Goal: Check status: Check status

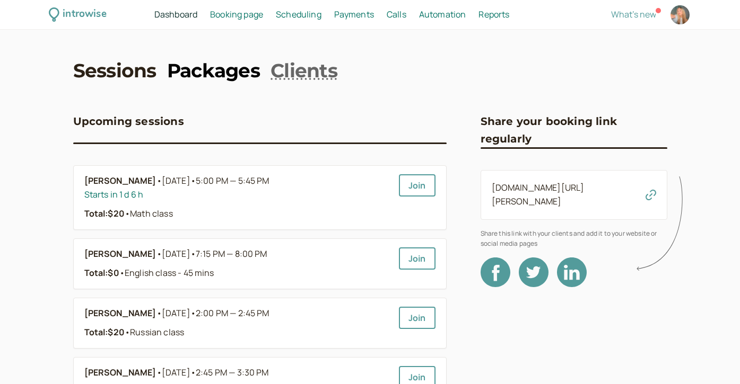
click at [198, 78] on link "Packages" at bounding box center [213, 70] width 93 height 27
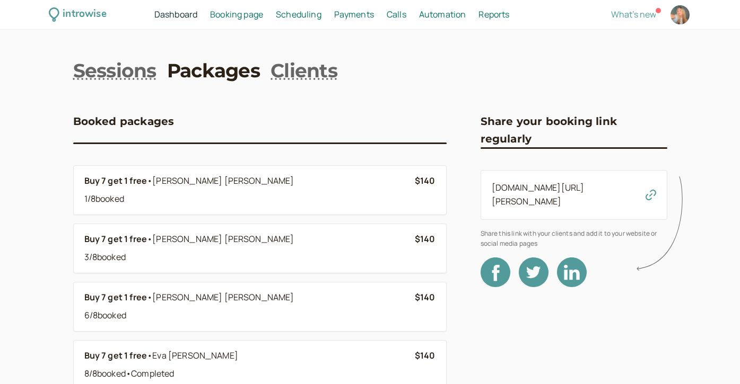
scroll to position [93, 0]
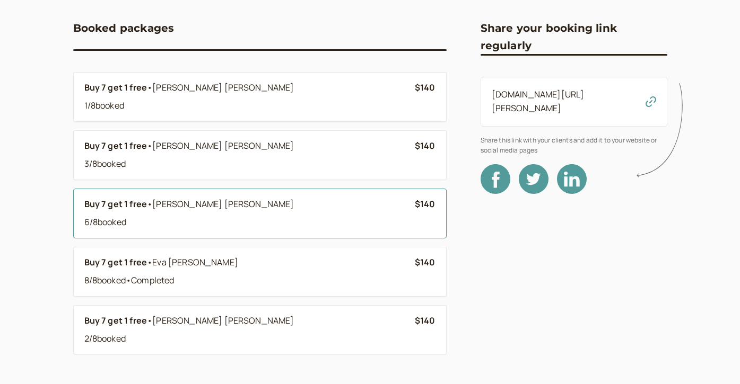
click at [154, 235] on li "Buy 7 get 1 free • [PERSON_NAME] 6 / 8 booked $140" at bounding box center [259, 214] width 373 height 50
click at [143, 162] on div "3 / 8 booked" at bounding box center [249, 164] width 330 height 14
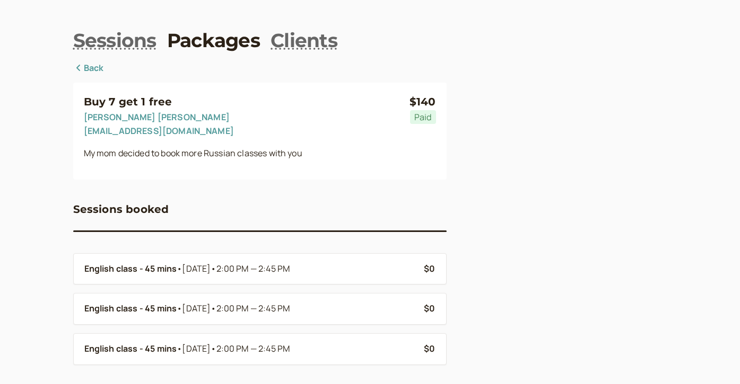
scroll to position [32, 0]
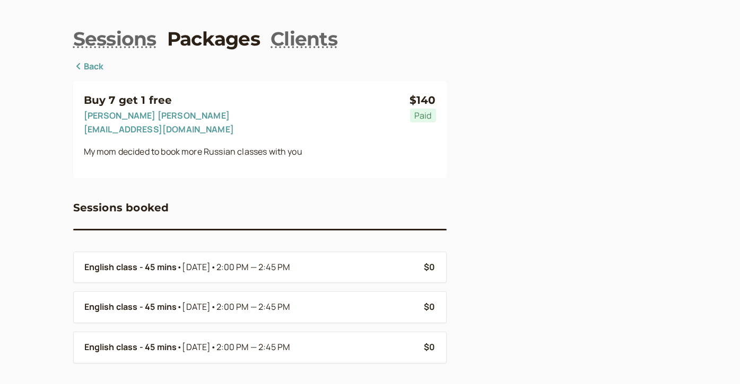
click at [81, 65] on icon at bounding box center [78, 66] width 11 height 8
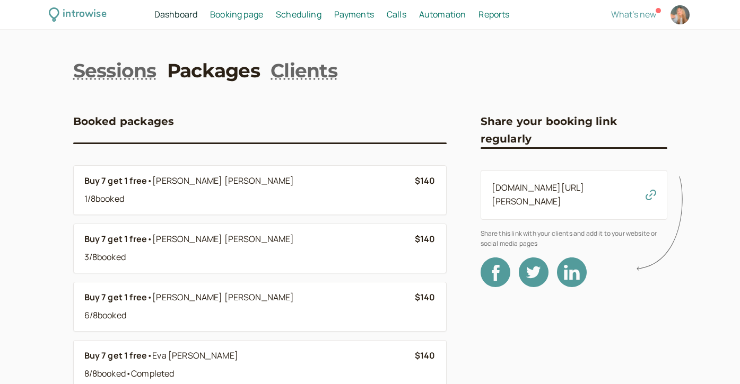
click at [171, 18] on span "Dashboard" at bounding box center [175, 14] width 43 height 12
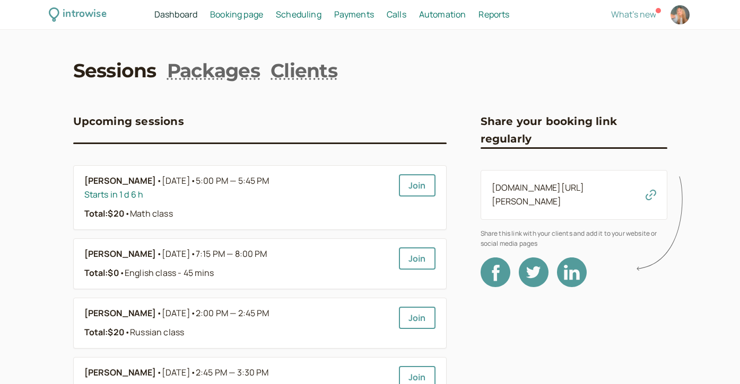
click at [115, 64] on link "Sessions" at bounding box center [114, 70] width 83 height 27
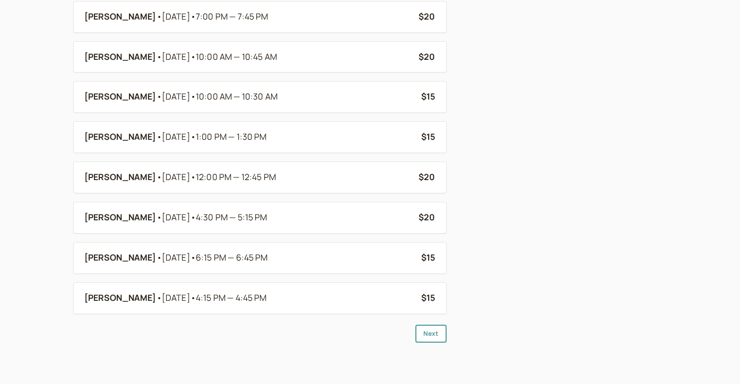
scroll to position [825, 0]
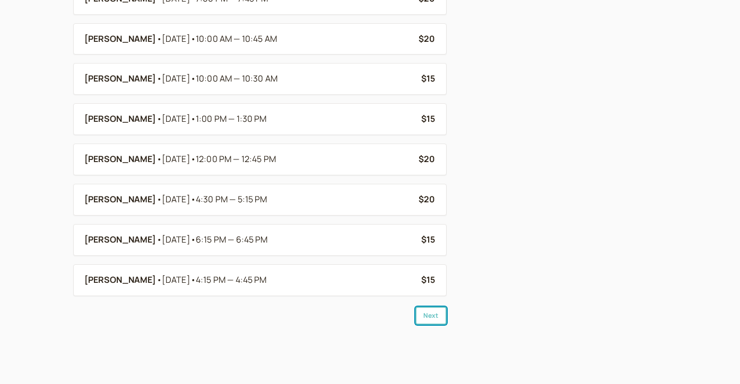
click at [424, 323] on button "Next" at bounding box center [430, 316] width 31 height 18
click at [440, 302] on div "[PERSON_NAME] • [DATE] • 6:30 PM — 7:00 PM $15 [PERSON_NAME] • [DATE] • 12:00 P…" at bounding box center [259, 113] width 373 height 423
click at [438, 306] on div "[PERSON_NAME] • [DATE] • 6:30 PM — 7:00 PM $15 [PERSON_NAME] • [DATE] • 12:00 P…" at bounding box center [259, 113] width 373 height 423
click at [438, 317] on button "Next" at bounding box center [430, 316] width 31 height 18
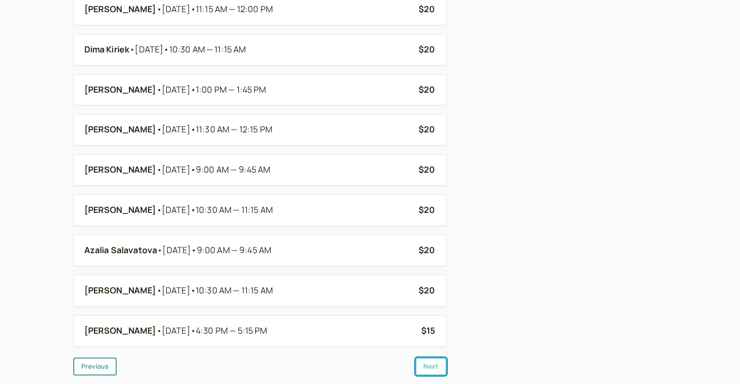
scroll to position [815, 0]
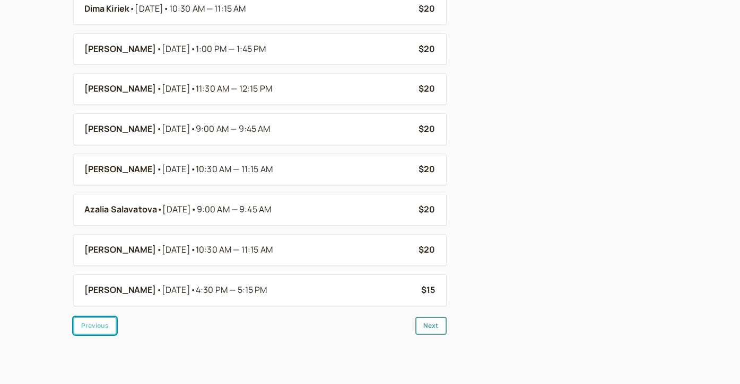
click at [102, 325] on button "Previous" at bounding box center [95, 326] width 44 height 18
click at [103, 334] on button "Previous" at bounding box center [95, 326] width 44 height 18
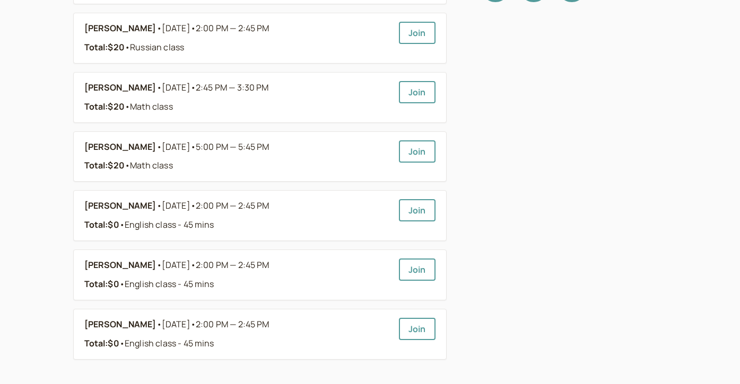
scroll to position [292, 0]
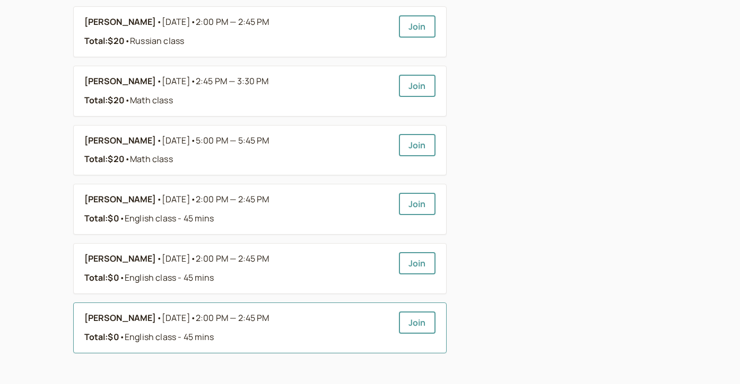
click at [113, 321] on b "[PERSON_NAME]" at bounding box center [120, 319] width 72 height 14
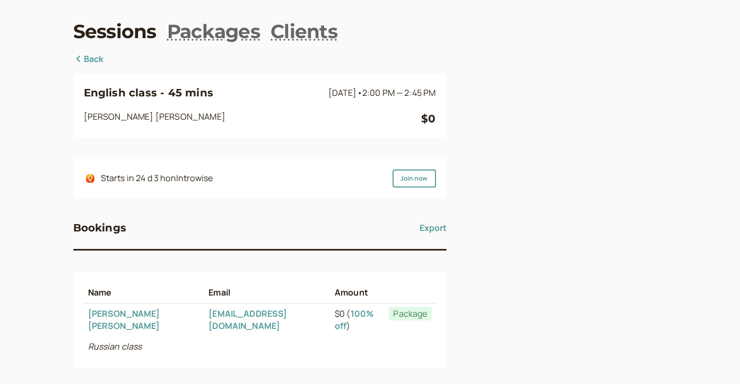
scroll to position [50, 0]
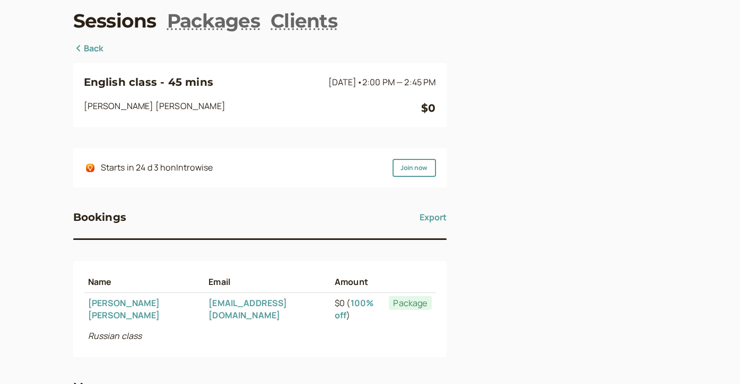
click at [80, 48] on icon at bounding box center [78, 48] width 11 height 8
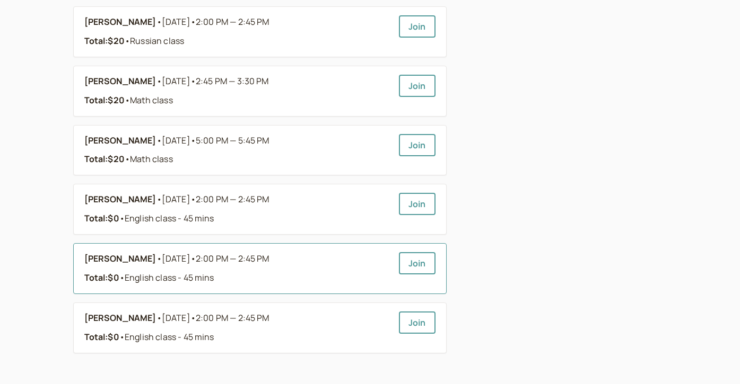
click at [98, 260] on b "[PERSON_NAME]" at bounding box center [120, 259] width 72 height 14
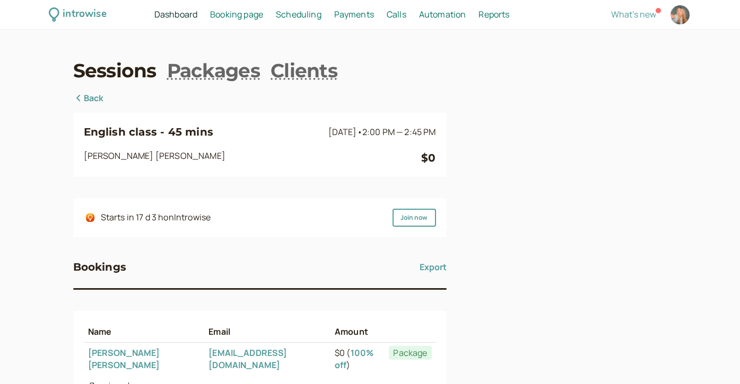
click at [335, 352] on link "100% off" at bounding box center [354, 359] width 39 height 24
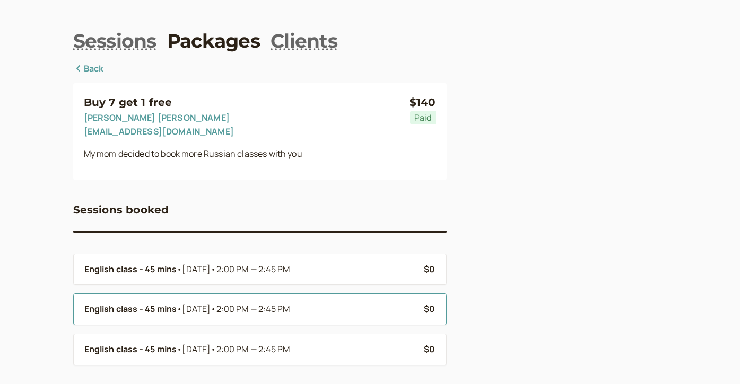
scroll to position [34, 0]
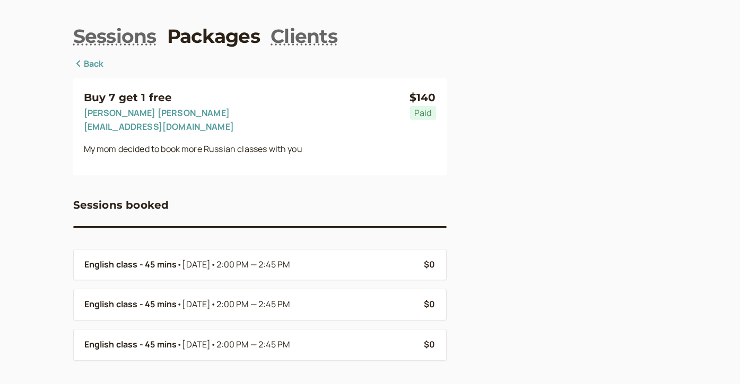
click at [90, 65] on link "Back" at bounding box center [88, 64] width 31 height 14
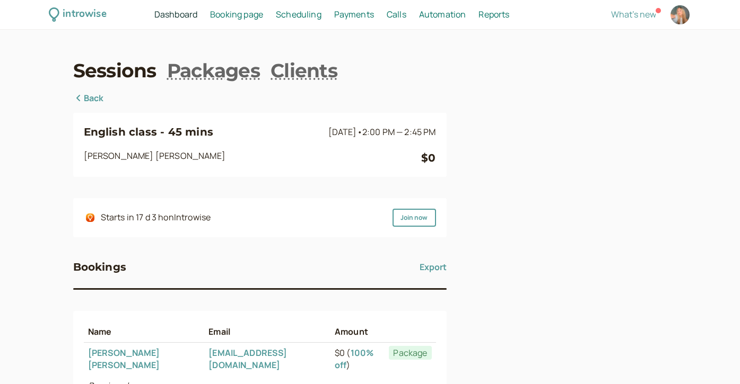
click at [93, 96] on link "Back" at bounding box center [88, 99] width 31 height 14
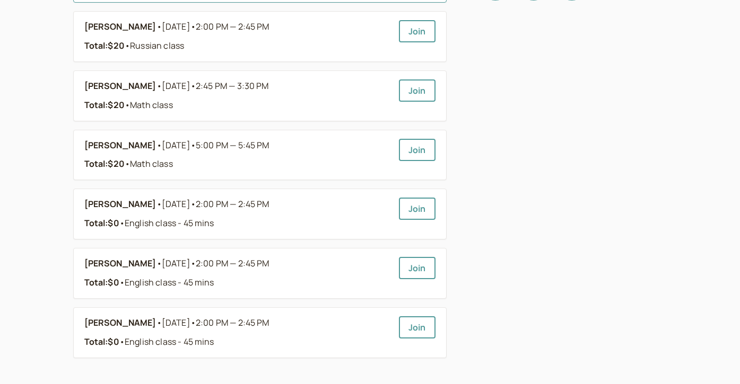
scroll to position [259, 0]
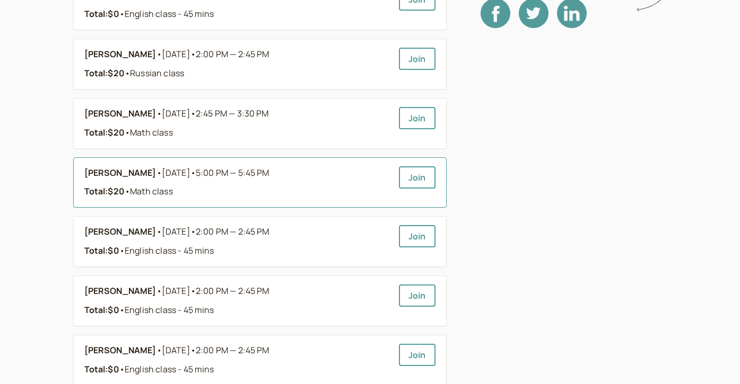
click at [113, 171] on b "[PERSON_NAME]" at bounding box center [120, 173] width 72 height 14
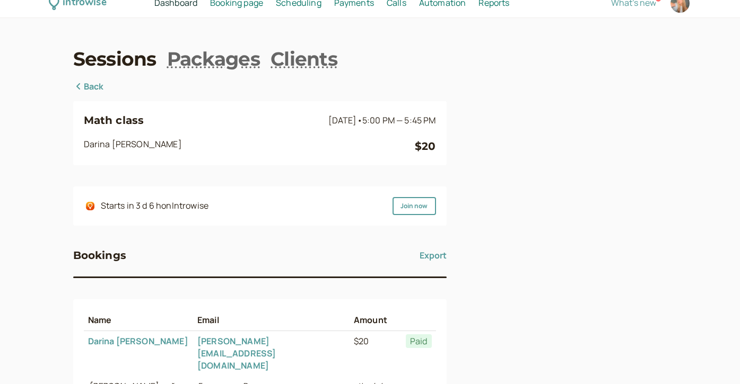
scroll to position [16, 0]
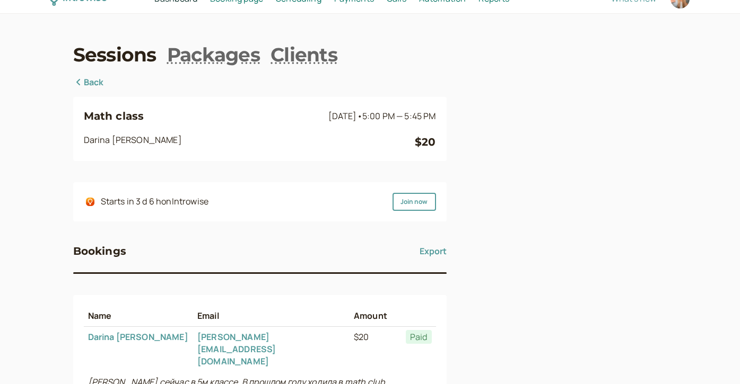
click at [93, 90] on div "Math class [DATE] • 5:00 PM — 5:45 PM [PERSON_NAME] $20 Starts in 3 d 6 h on In…" at bounding box center [259, 311] width 373 height 471
click at [90, 83] on link "Back" at bounding box center [88, 83] width 31 height 14
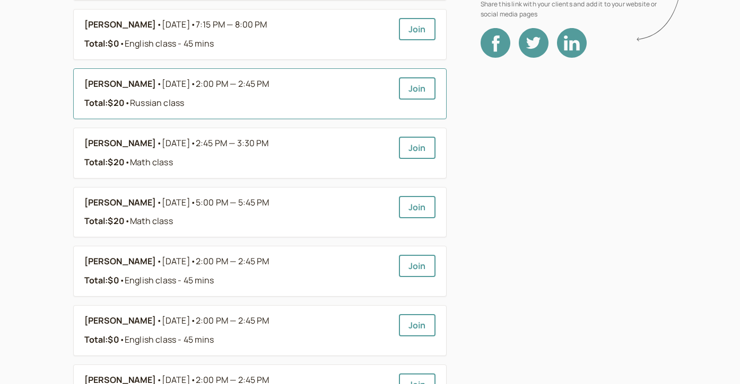
scroll to position [214, 0]
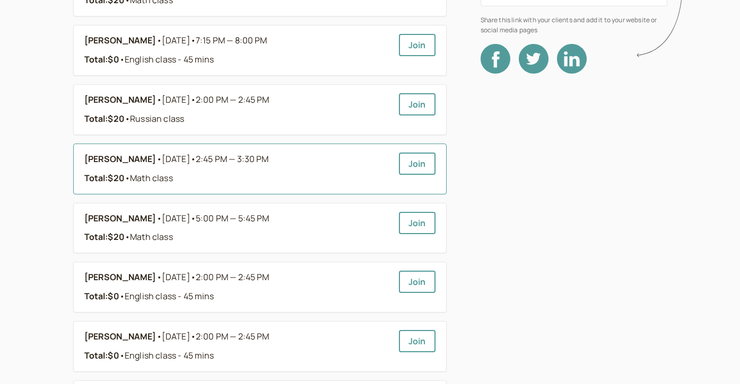
click at [127, 159] on b "[PERSON_NAME]" at bounding box center [120, 160] width 72 height 14
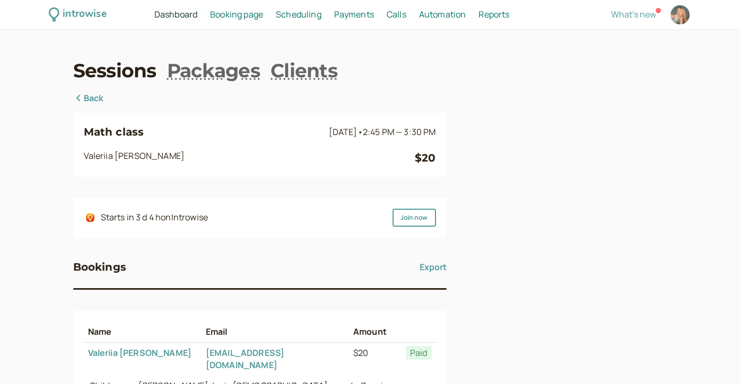
click at [89, 94] on link "Back" at bounding box center [88, 99] width 31 height 14
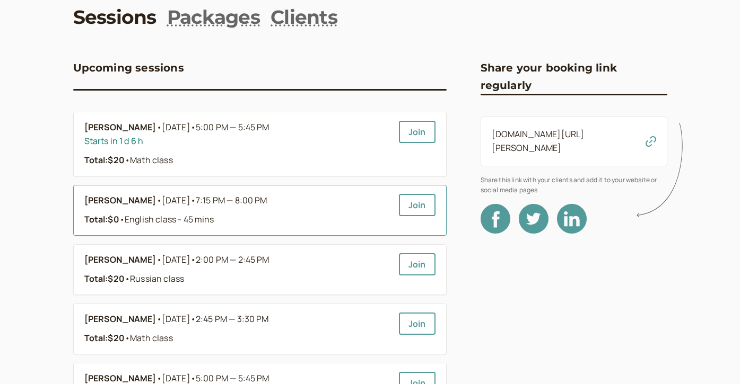
scroll to position [53, 0]
click at [116, 199] on b "[PERSON_NAME]" at bounding box center [120, 202] width 72 height 14
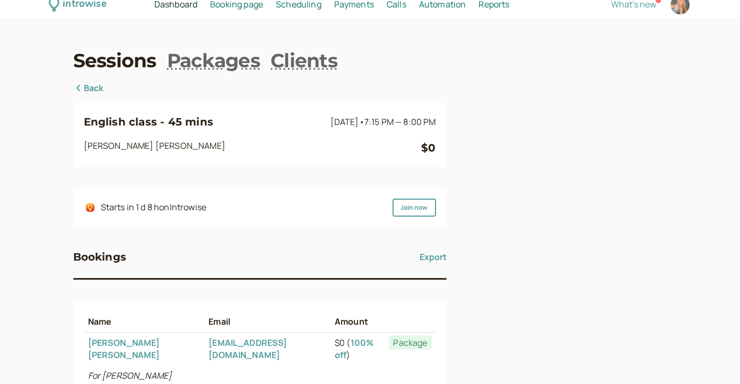
scroll to position [21, 0]
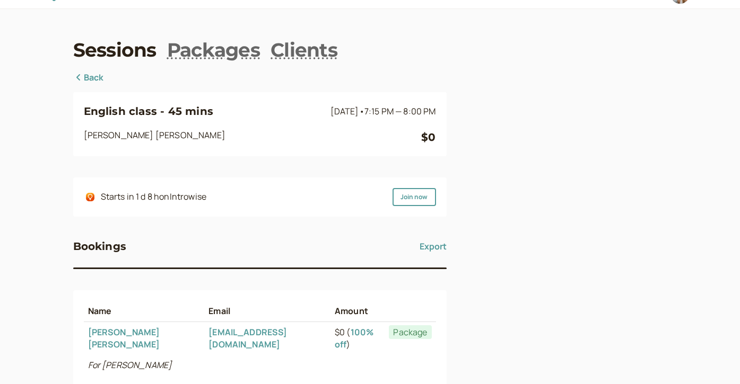
click at [90, 79] on link "Back" at bounding box center [88, 78] width 31 height 14
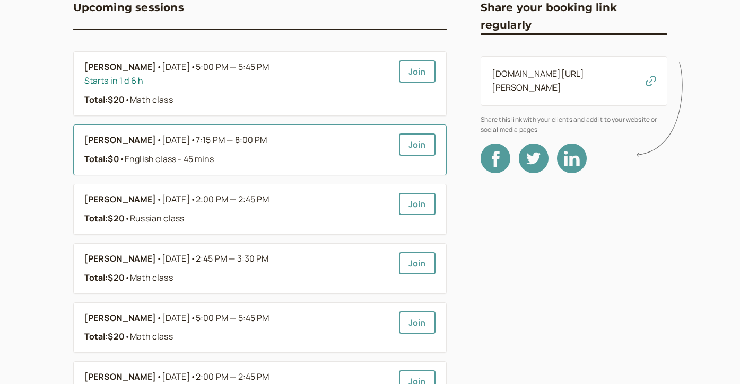
scroll to position [115, 0]
click at [103, 199] on b "[PERSON_NAME]" at bounding box center [120, 199] width 72 height 14
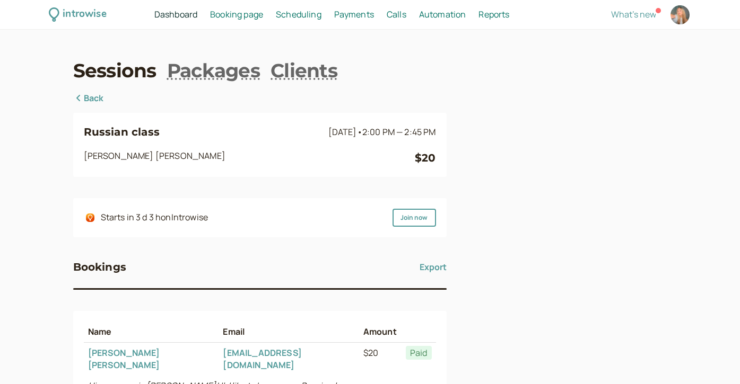
click at [92, 96] on link "Back" at bounding box center [88, 99] width 31 height 14
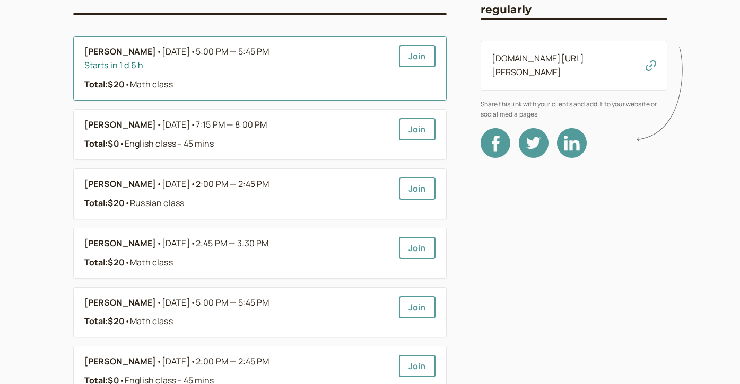
scroll to position [138, 0]
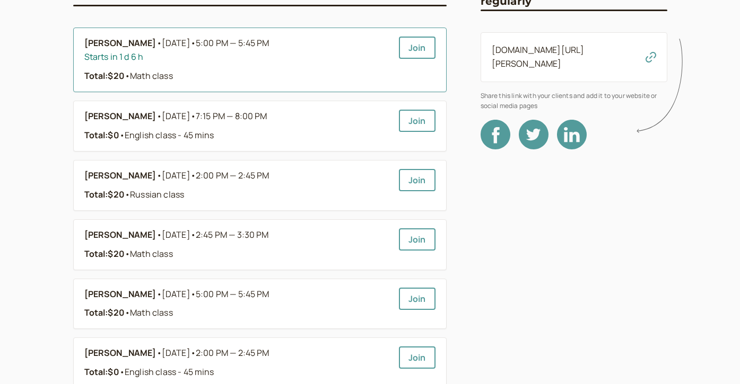
click at [113, 88] on li "Fatima Nurjan • [DATE] • 5:00 PM — 5:45 PM Starts in 1 d 6 h Total: $20 • Math …" at bounding box center [259, 60] width 373 height 65
click at [125, 50] on div "Starts in 1 d 6 h" at bounding box center [237, 57] width 306 height 14
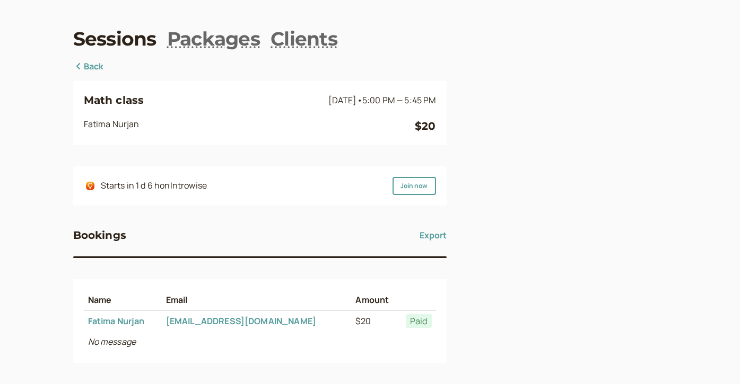
scroll to position [41, 0]
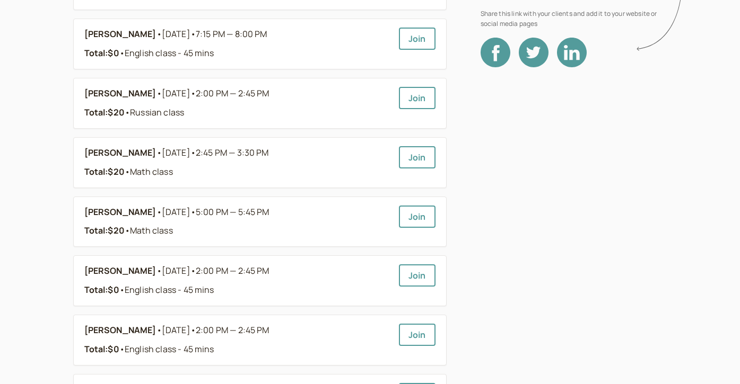
scroll to position [221, 0]
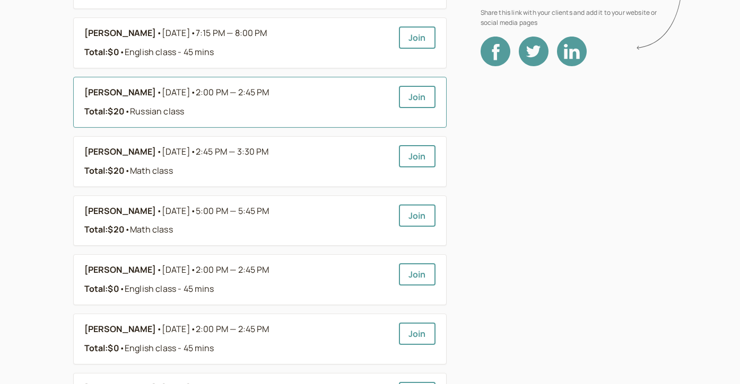
click at [106, 89] on b "[PERSON_NAME]" at bounding box center [120, 93] width 72 height 14
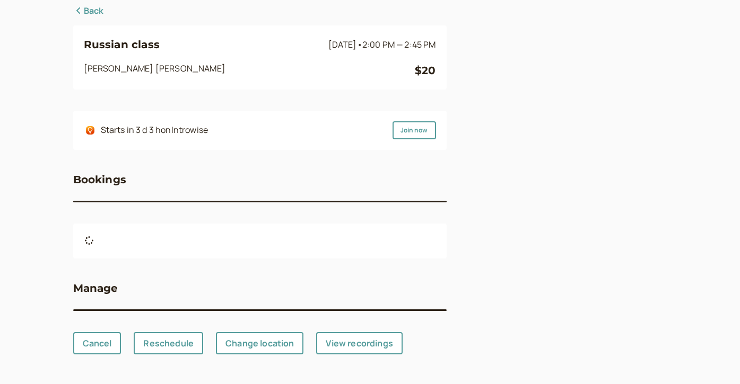
scroll to position [136, 0]
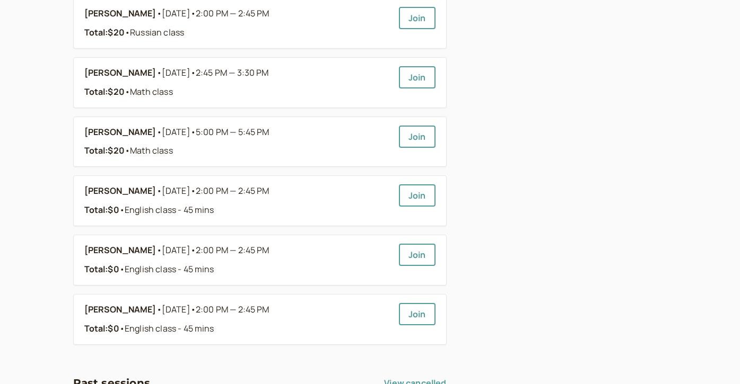
scroll to position [304, 0]
